Goal: Information Seeking & Learning: Learn about a topic

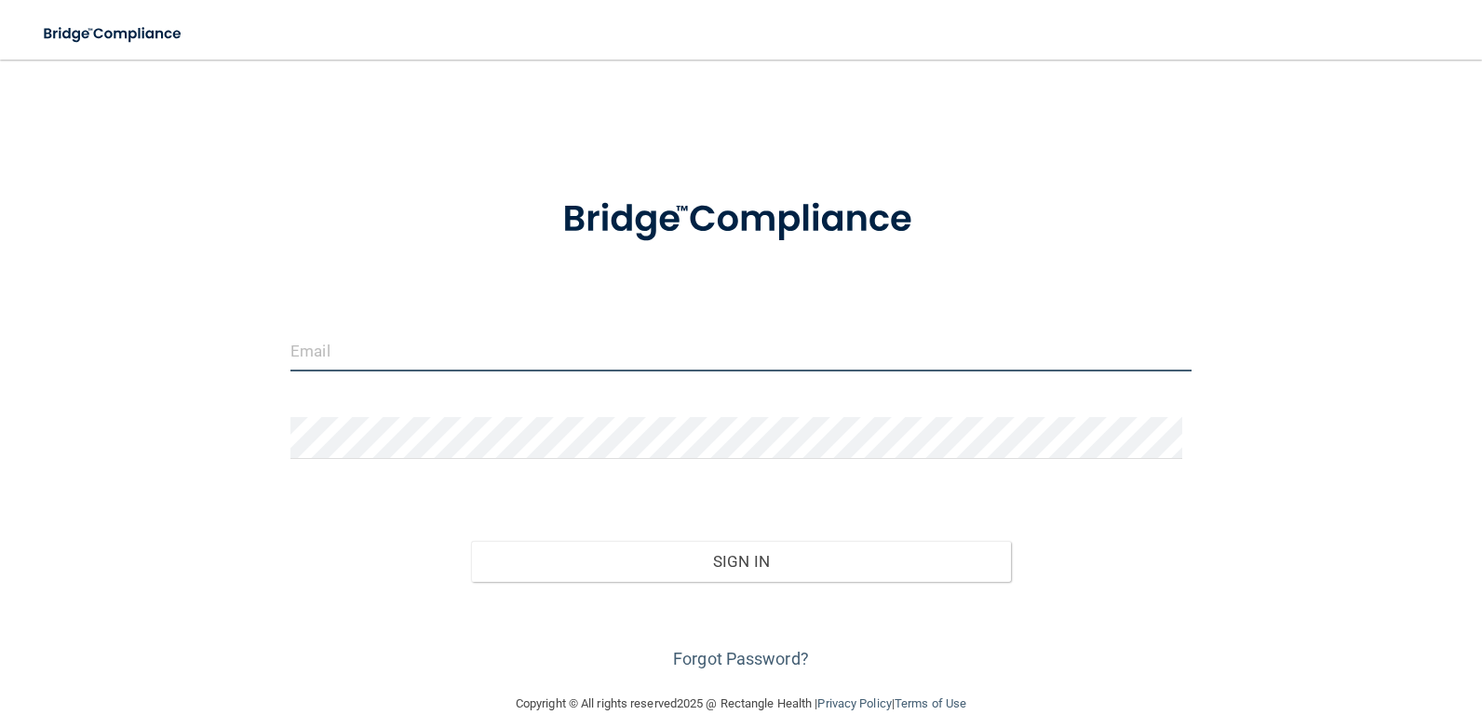
click at [394, 339] on input "email" at bounding box center [741, 351] width 901 height 42
type input "[EMAIL_ADDRESS][DOMAIN_NAME]"
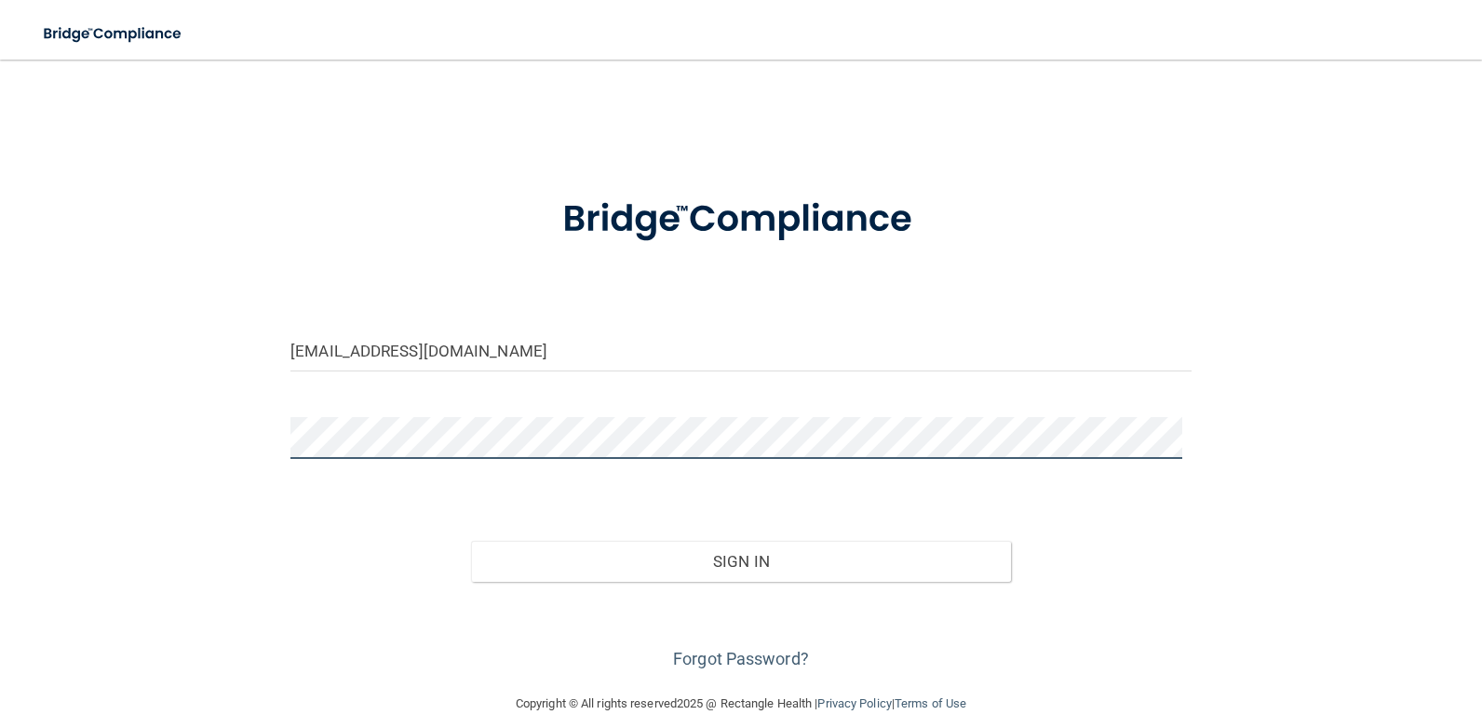
click at [471, 541] on button "Sign In" at bounding box center [741, 561] width 541 height 41
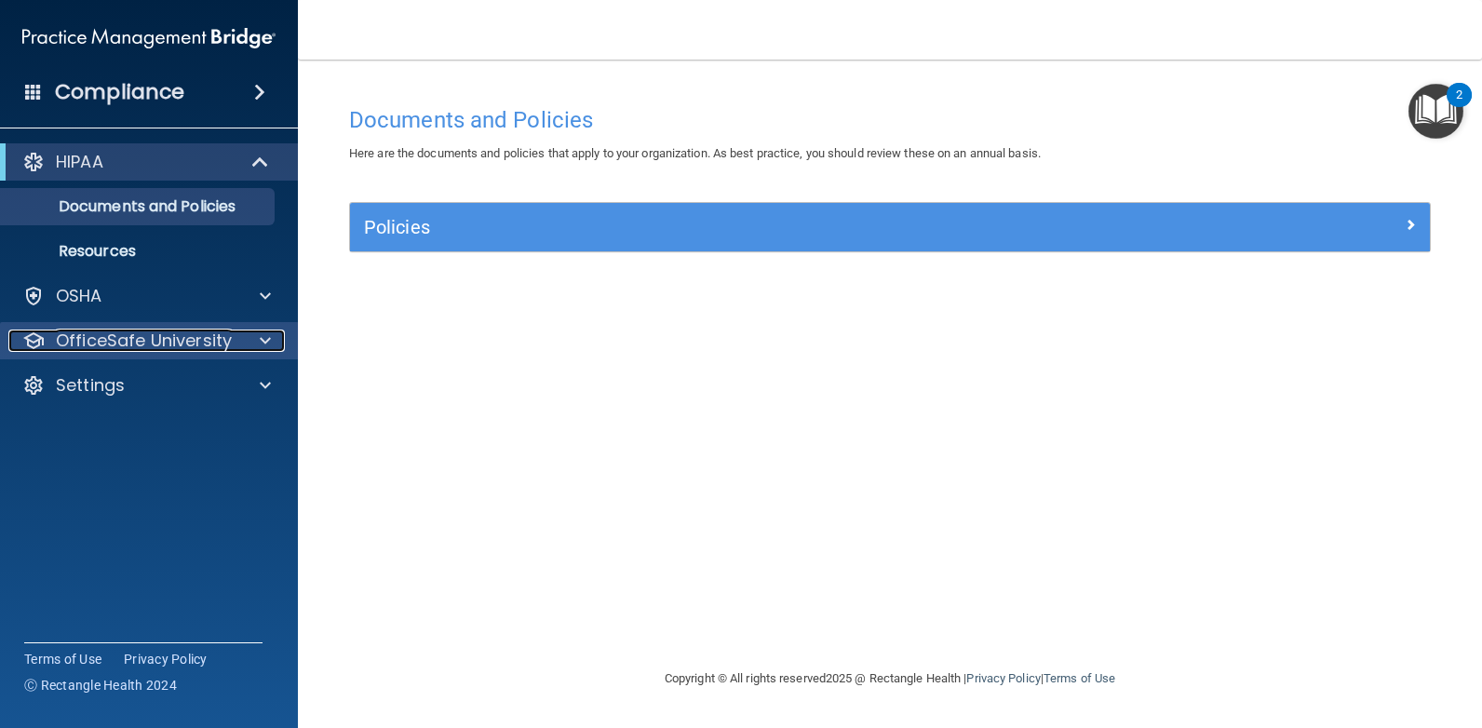
click at [205, 350] on p "OfficeSafe University" at bounding box center [144, 341] width 176 height 22
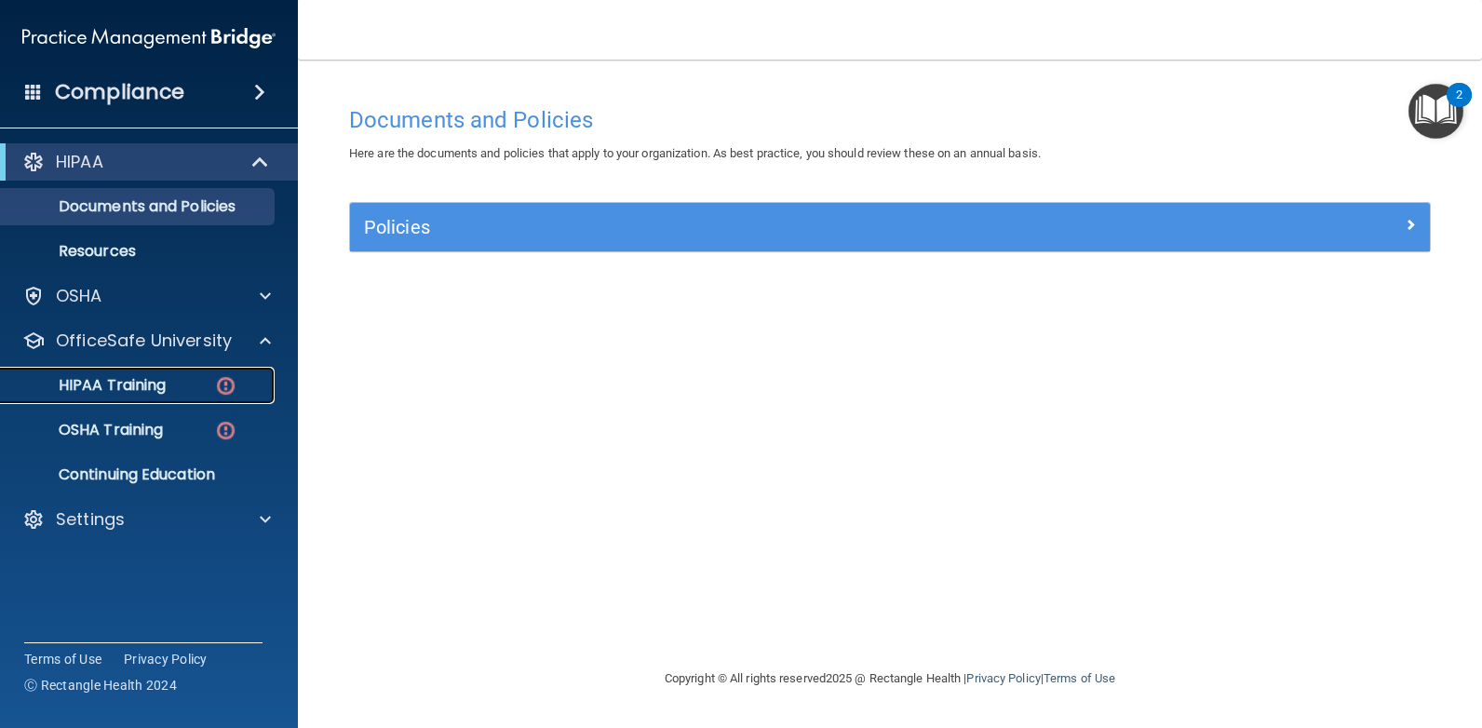
click at [202, 391] on div "HIPAA Training" at bounding box center [139, 385] width 254 height 19
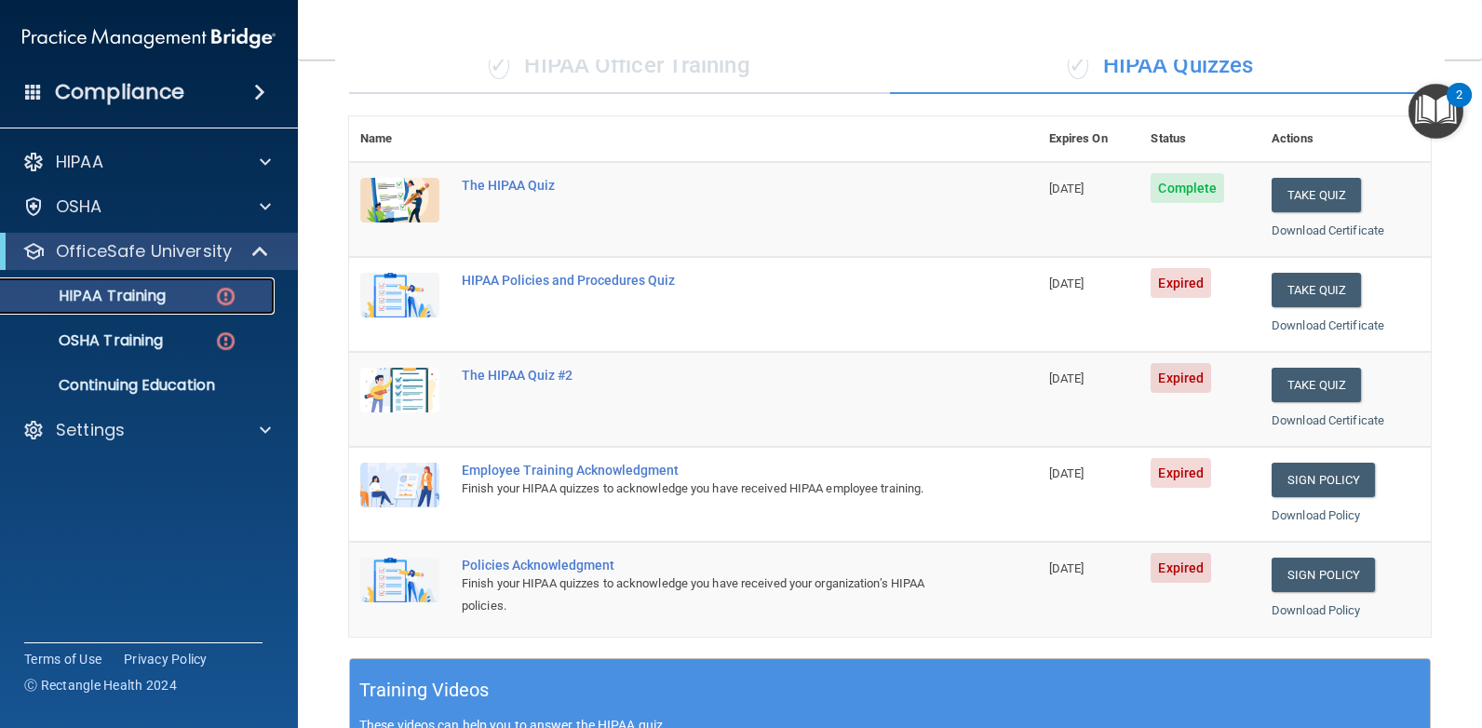
scroll to position [93, 0]
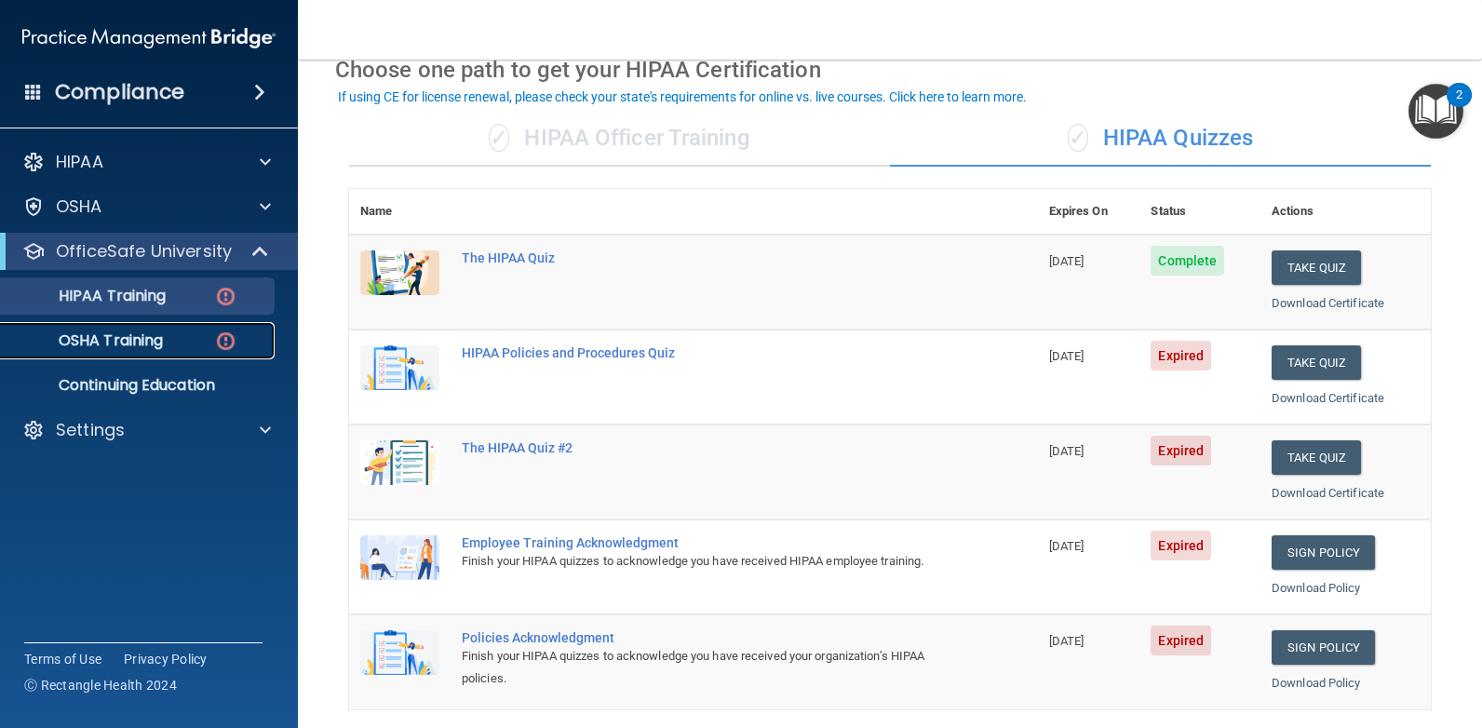
click at [180, 340] on div "OSHA Training" at bounding box center [139, 341] width 254 height 19
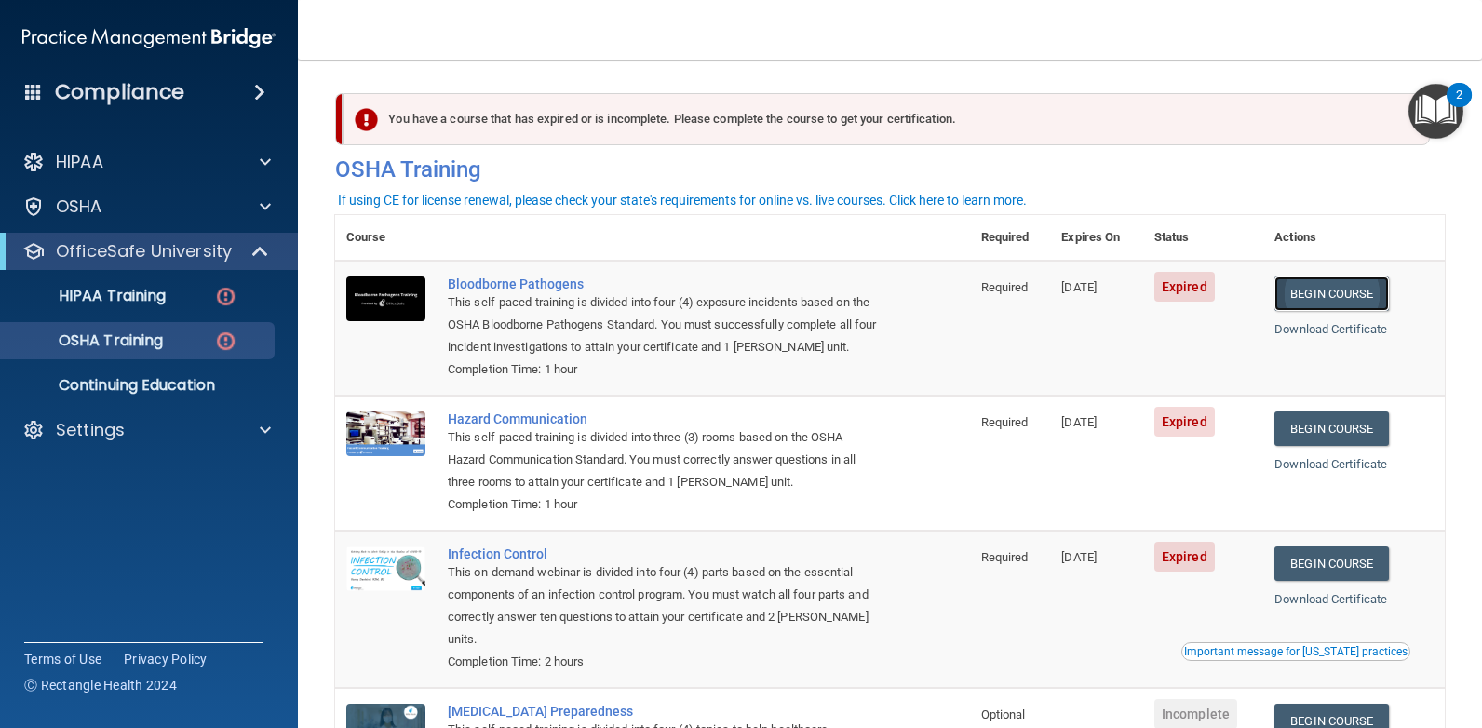
click at [1335, 295] on link "Begin Course" at bounding box center [1332, 294] width 114 height 34
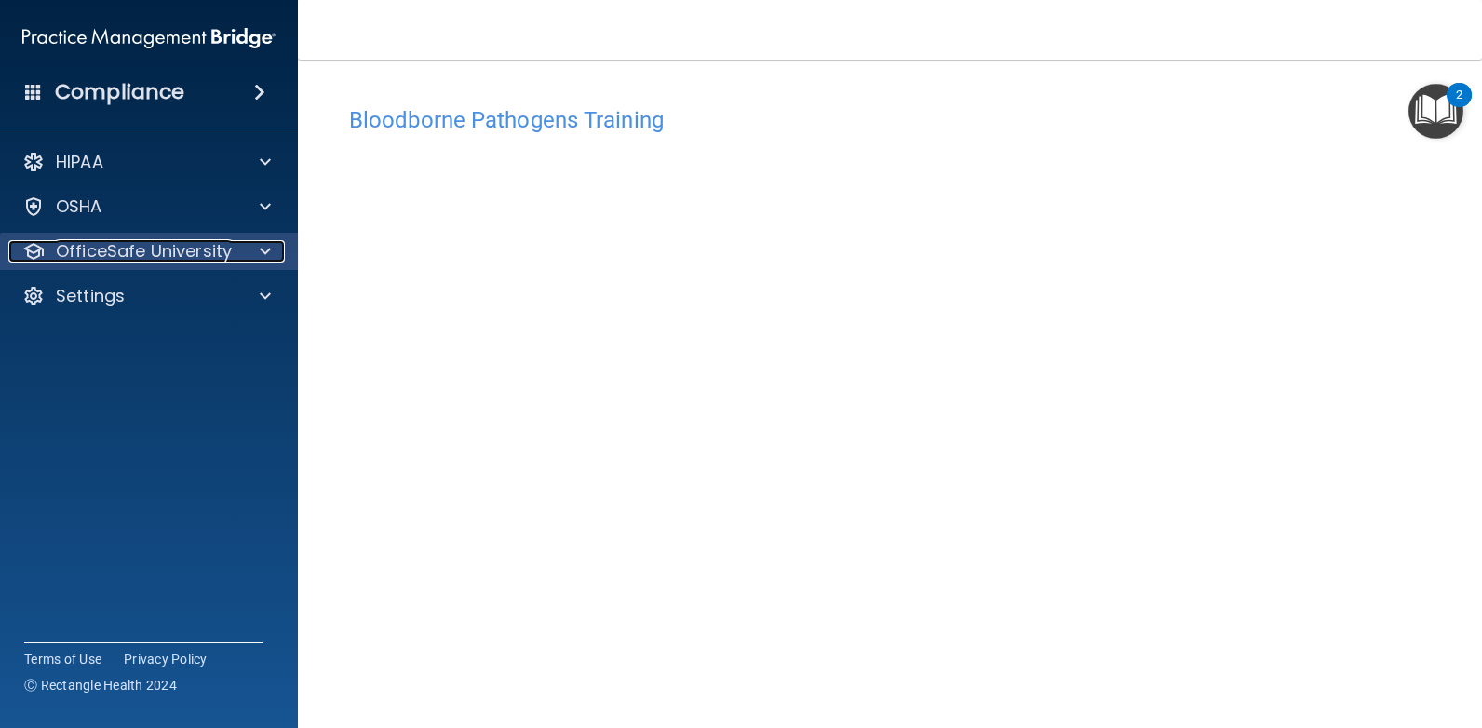
click at [210, 246] on p "OfficeSafe University" at bounding box center [144, 251] width 176 height 22
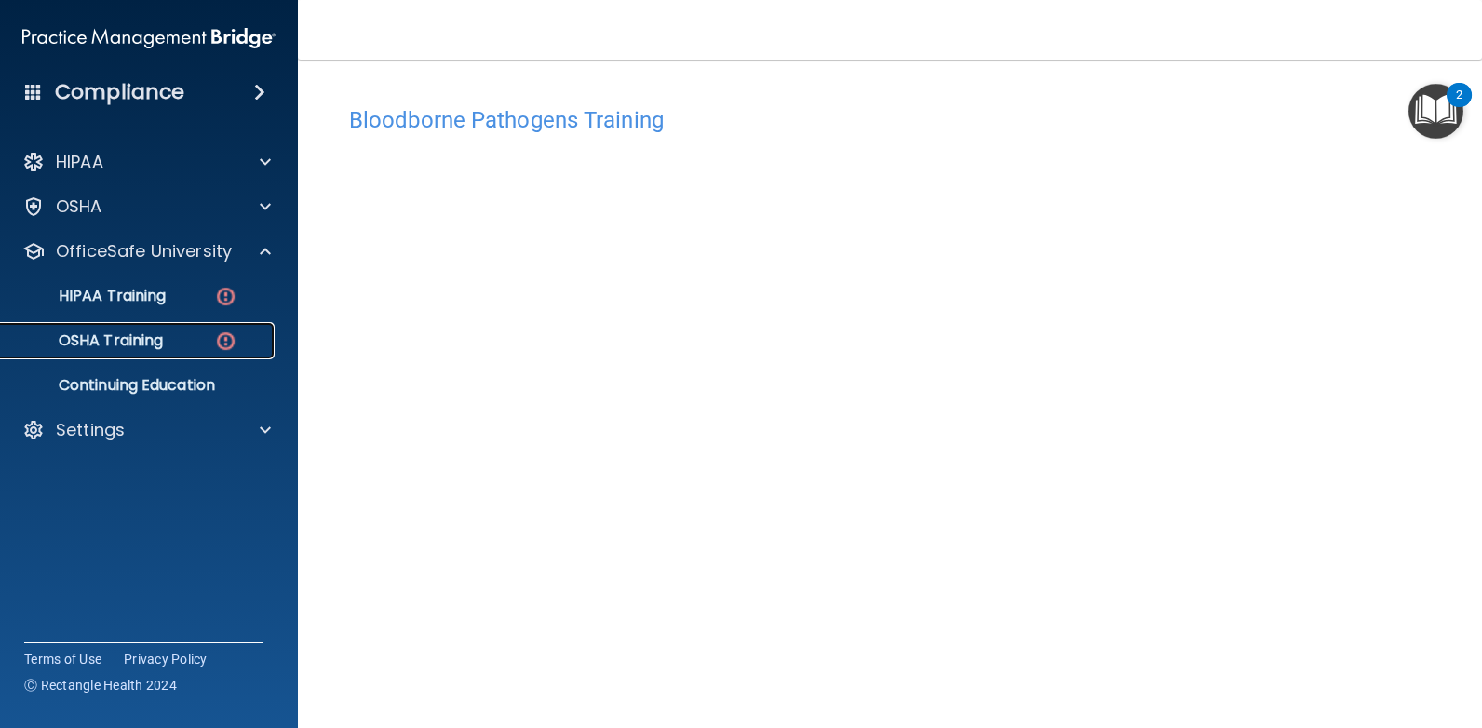
click at [187, 332] on div "OSHA Training" at bounding box center [139, 341] width 254 height 19
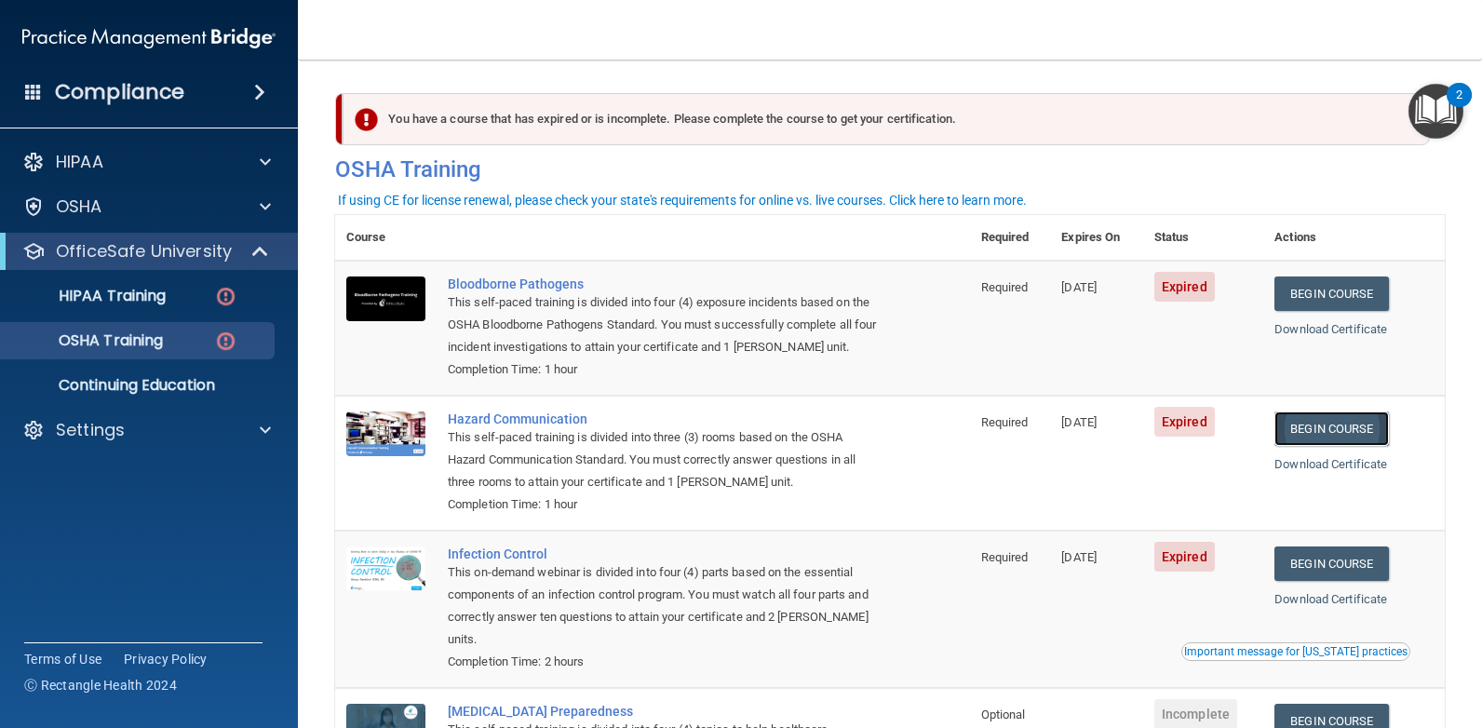
click at [1330, 426] on link "Begin Course" at bounding box center [1332, 429] width 114 height 34
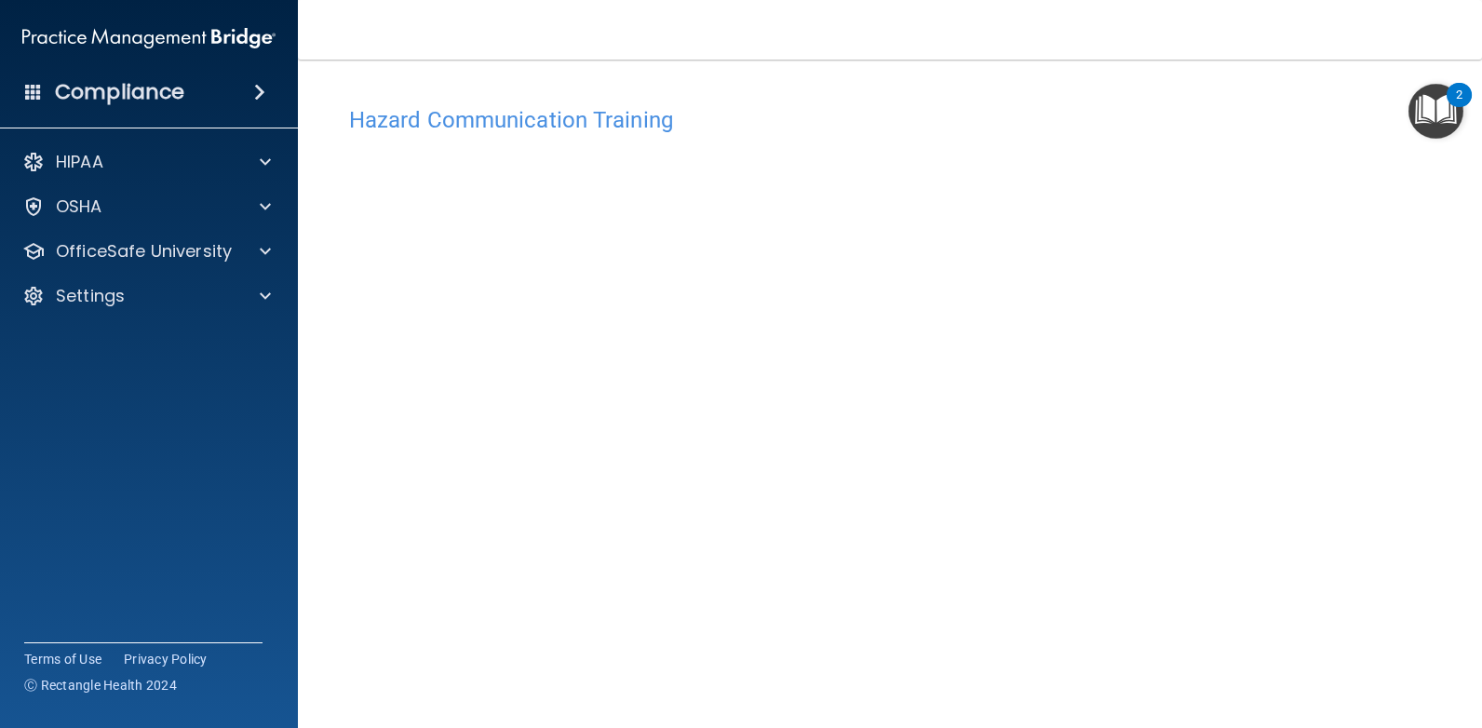
scroll to position [93, 0]
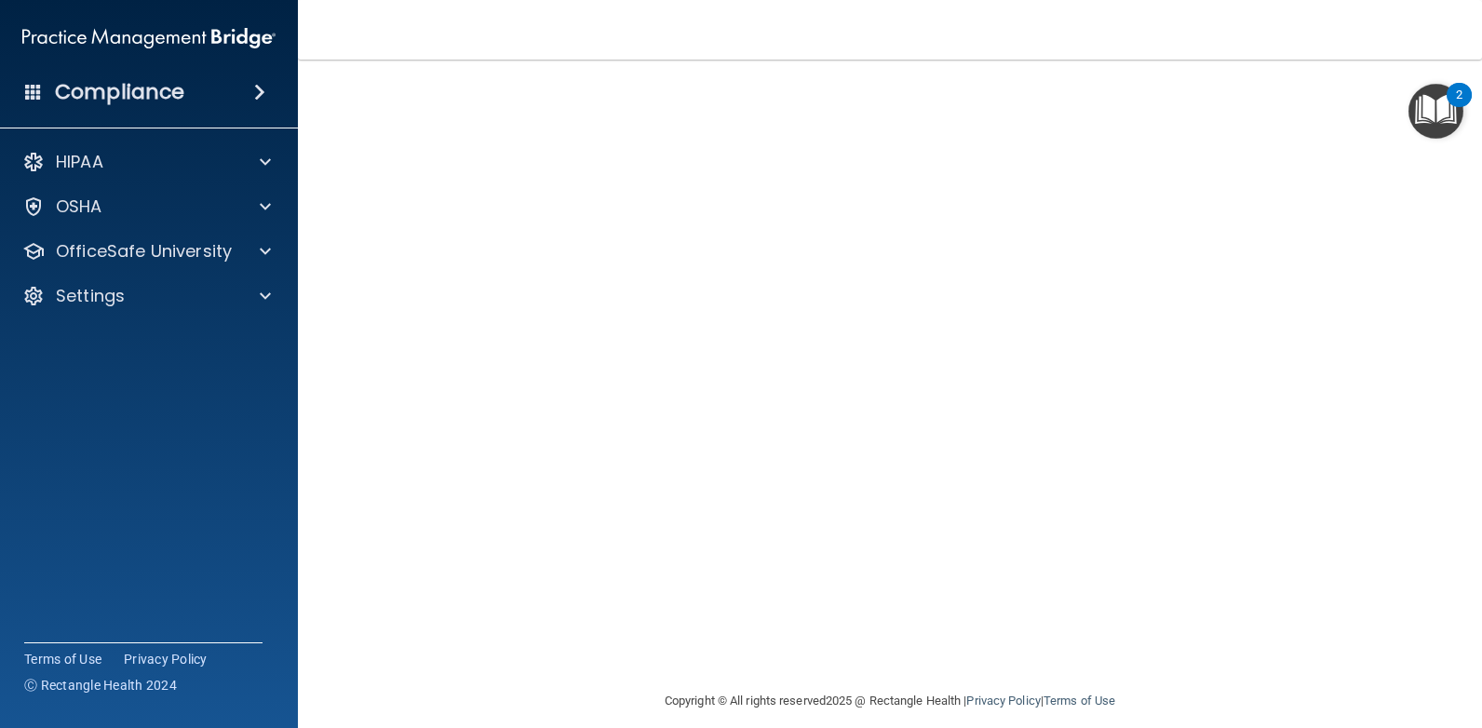
click at [1301, 237] on div "Hazard Communication Training This course doesn’t expire until 03/08/2025. Are …" at bounding box center [890, 347] width 1110 height 686
